Goal: Complete application form: Complete application form

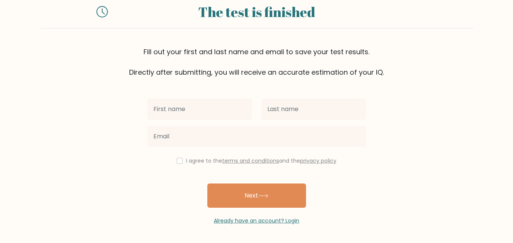
scroll to position [23, 0]
click at [168, 112] on input "text" at bounding box center [199, 109] width 105 height 21
click at [181, 107] on input "text" at bounding box center [199, 109] width 105 height 21
click at [179, 103] on input "text" at bounding box center [199, 109] width 105 height 21
type input "sfsdf"
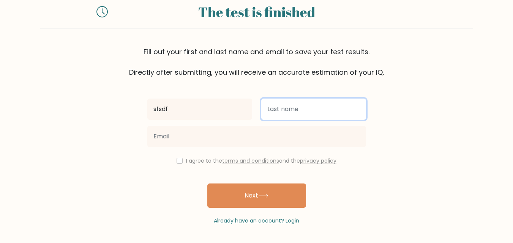
click at [282, 102] on input "text" at bounding box center [313, 109] width 105 height 21
type input "dfdsf"
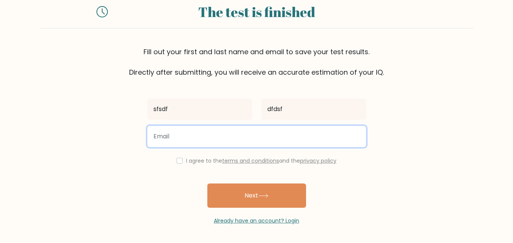
click at [217, 139] on input "email" at bounding box center [256, 136] width 219 height 21
type input "dvfsdgsdgfsd"
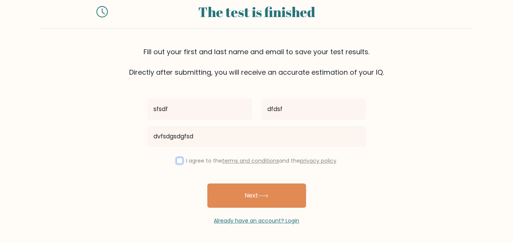
drag, startPoint x: 178, startPoint y: 159, endPoint x: 182, endPoint y: 162, distance: 5.1
click at [178, 159] on input "checkbox" at bounding box center [179, 161] width 6 height 6
checkbox input "true"
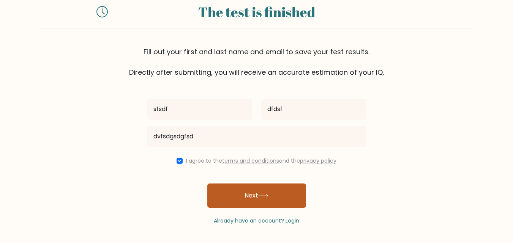
click at [238, 192] on button "Next" at bounding box center [256, 196] width 99 height 24
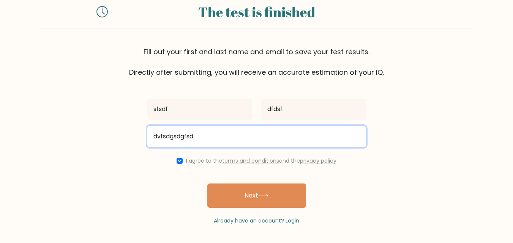
click at [223, 138] on input "dvfsdgsdgfsd" at bounding box center [256, 136] width 219 height 21
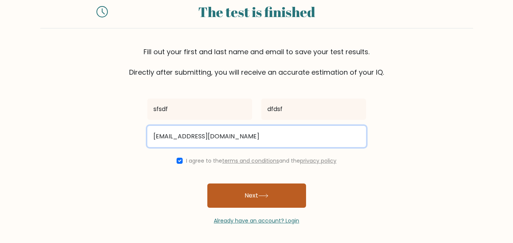
type input "dvfsdgsdgfsd@gmail.com"
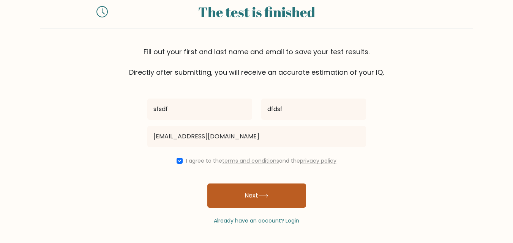
click at [238, 191] on button "Next" at bounding box center [256, 196] width 99 height 24
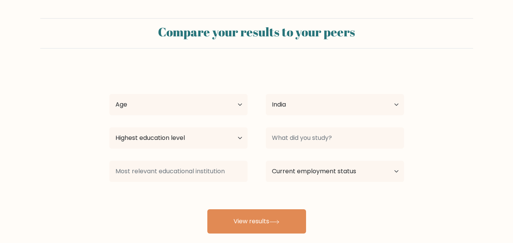
select select "IN"
click at [194, 105] on select "Age Under 18 years old 18-24 years old 25-34 years old 35-44 years old 45-54 ye…" at bounding box center [178, 104] width 138 height 21
select select "25_34"
click at [109, 94] on select "Age Under 18 years old 18-24 years old 25-34 years old 35-44 years old 45-54 ye…" at bounding box center [178, 104] width 138 height 21
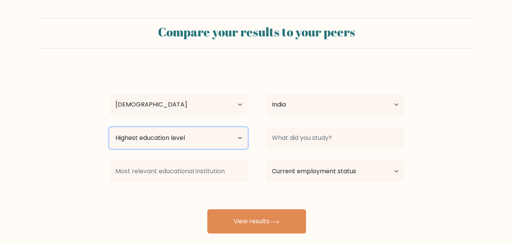
drag, startPoint x: 183, startPoint y: 135, endPoint x: 189, endPoint y: 153, distance: 18.4
click at [183, 136] on select "Highest education level No schooling Primary Lower Secondary Upper Secondary Oc…" at bounding box center [178, 138] width 138 height 21
select select "bachelors_degree"
click at [109, 128] on select "Highest education level No schooling Primary Lower Secondary Upper Secondary Oc…" at bounding box center [178, 138] width 138 height 21
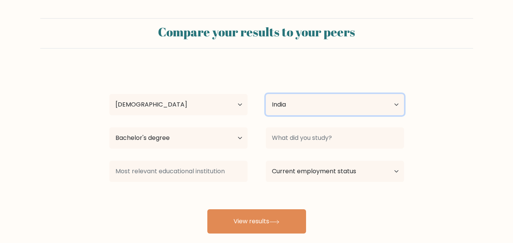
click at [279, 107] on select "Country Afghanistan Albania Algeria American Samoa Andorra Angola Anguilla Anta…" at bounding box center [335, 104] width 138 height 21
drag, startPoint x: 240, startPoint y: 78, endPoint x: 216, endPoint y: 104, distance: 35.7
click at [238, 80] on div "sfsdf dfdsf Age Under 18 years old 18-24 years old 25-34 years old 35-44 years …" at bounding box center [257, 150] width 304 height 167
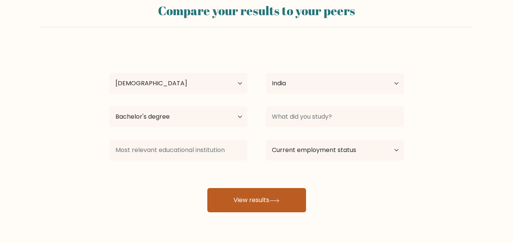
scroll to position [38, 0]
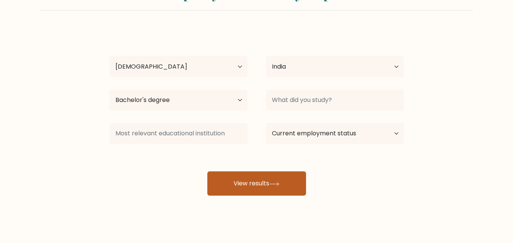
click at [252, 184] on button "View results" at bounding box center [256, 184] width 99 height 24
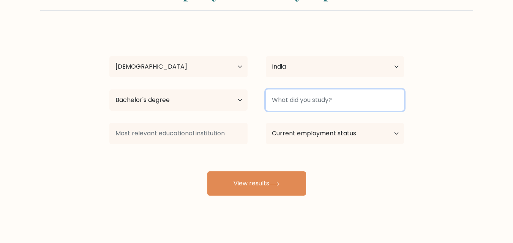
click at [326, 93] on input at bounding box center [335, 100] width 138 height 21
type input "m"
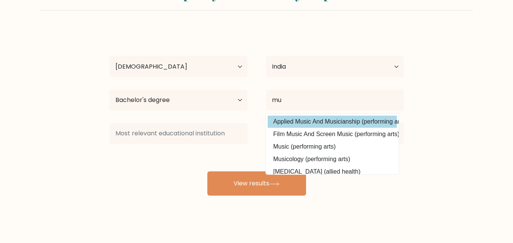
click at [312, 118] on option "Applied Music And Musicianship (performing arts)" at bounding box center [332, 122] width 129 height 12
type input "Applied Music And Musicianship"
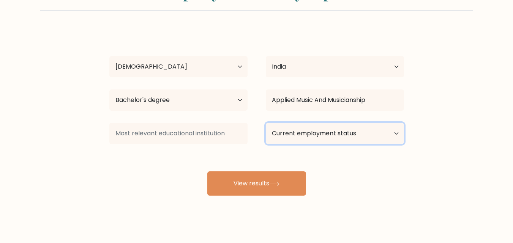
click at [297, 124] on select "Current employment status Employed Student Retired Other / prefer not to answer" at bounding box center [335, 133] width 138 height 21
click at [301, 130] on select "Current employment status Employed Student Retired Other / prefer not to answer" at bounding box center [335, 133] width 138 height 21
click at [299, 136] on select "Current employment status Employed Student Retired Other / prefer not to answer" at bounding box center [335, 133] width 138 height 21
select select "student"
click at [266, 123] on select "Current employment status Employed Student Retired Other / prefer not to answer" at bounding box center [335, 133] width 138 height 21
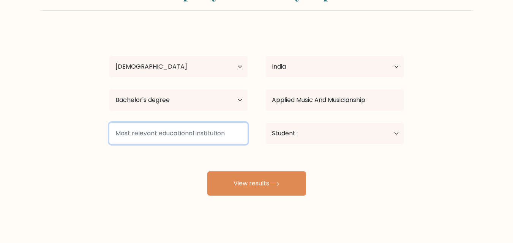
click at [115, 130] on input at bounding box center [178, 133] width 138 height 21
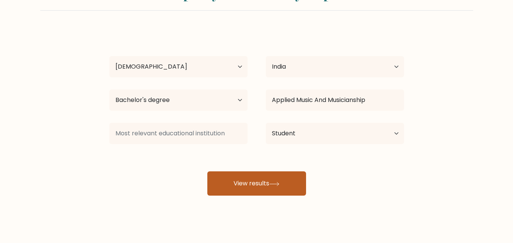
click at [244, 180] on button "View results" at bounding box center [256, 184] width 99 height 24
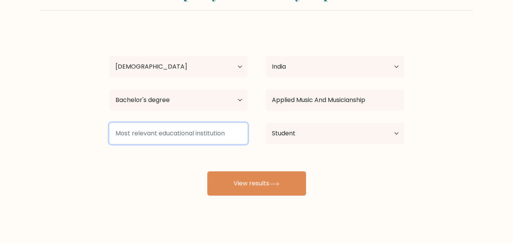
click at [198, 143] on input at bounding box center [178, 133] width 138 height 21
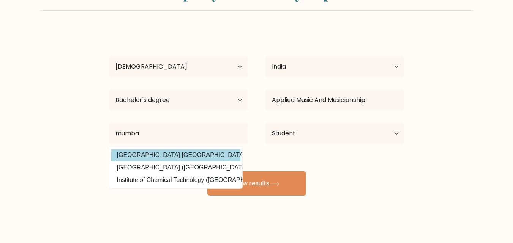
click at [197, 158] on option "Maharashtra National Law University Mumbai (India)" at bounding box center [175, 155] width 129 height 12
type input "[GEOGRAPHIC_DATA] [GEOGRAPHIC_DATA]"
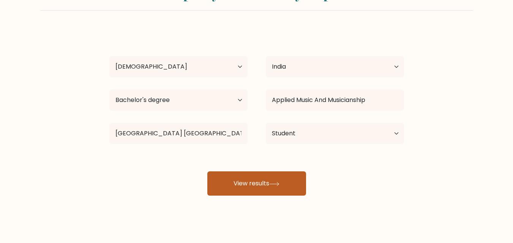
click at [244, 176] on button "View results" at bounding box center [256, 184] width 99 height 24
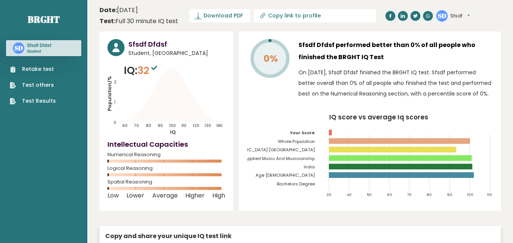
click at [276, 61] on tspan "0%" at bounding box center [270, 58] width 14 height 13
